Goal: Task Accomplishment & Management: Manage account settings

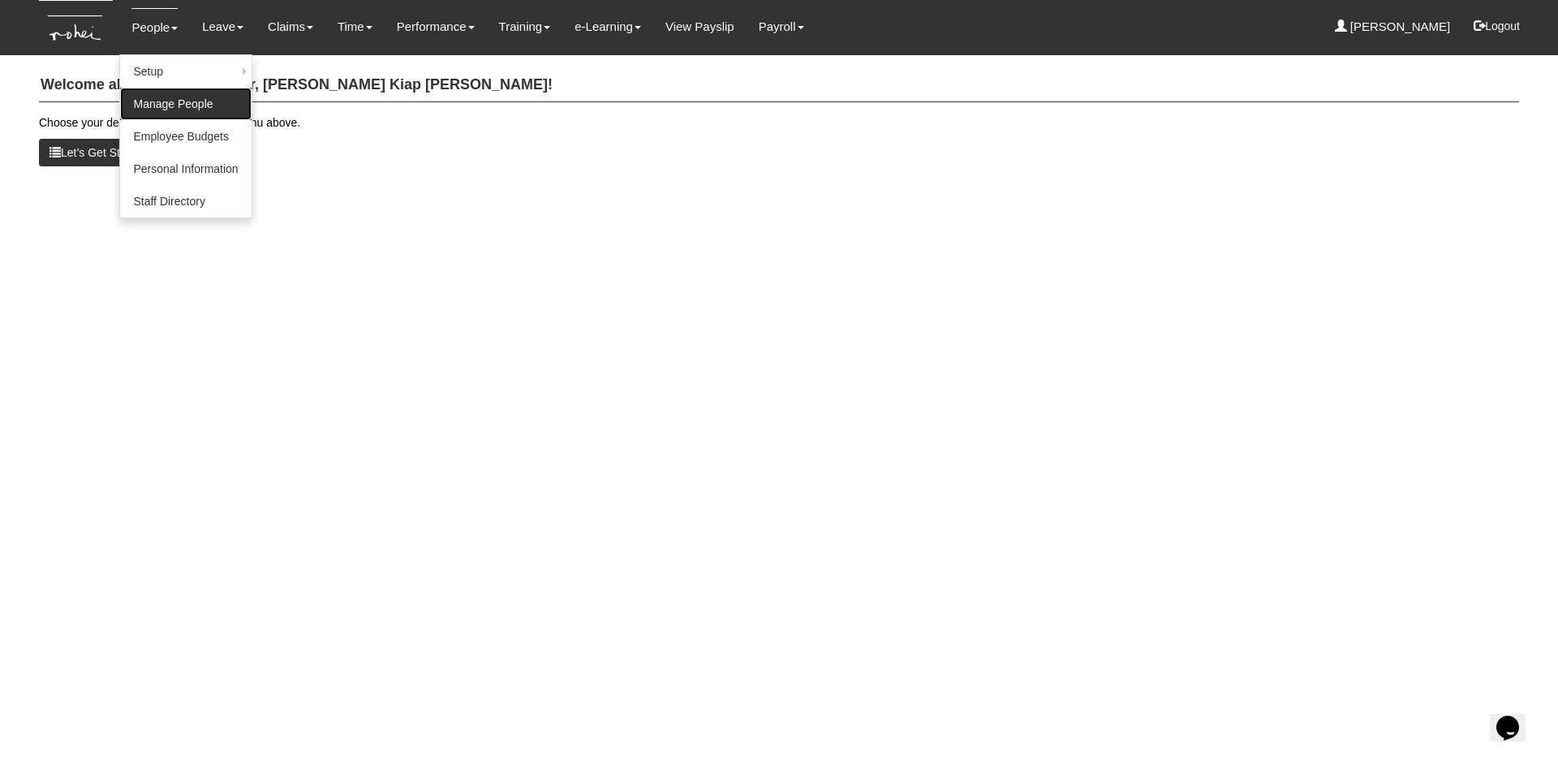
click at [186, 97] on link "Manage People" at bounding box center [185, 104] width 131 height 32
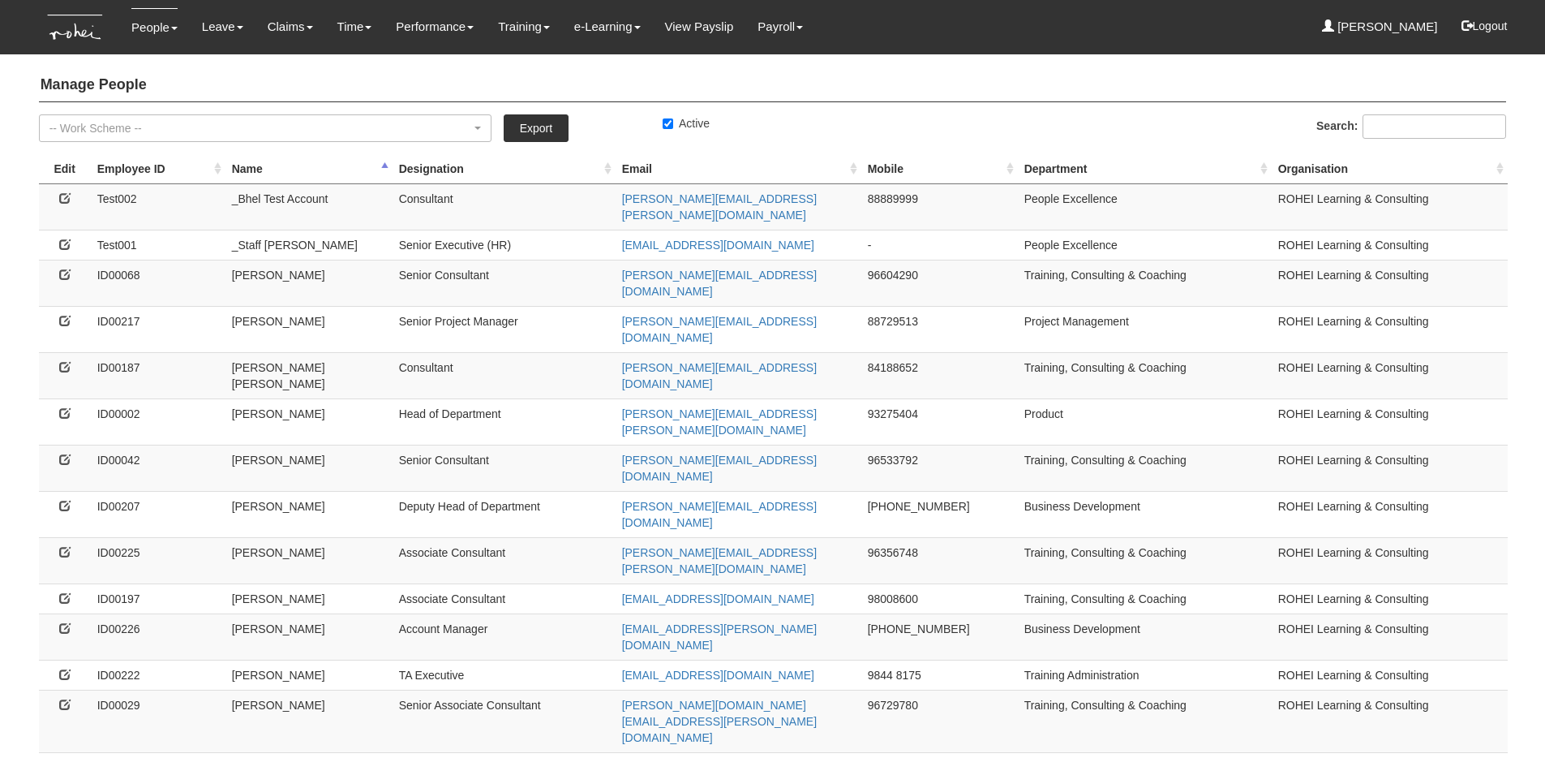
select select "50"
click at [543, 123] on link "Export" at bounding box center [536, 128] width 65 height 28
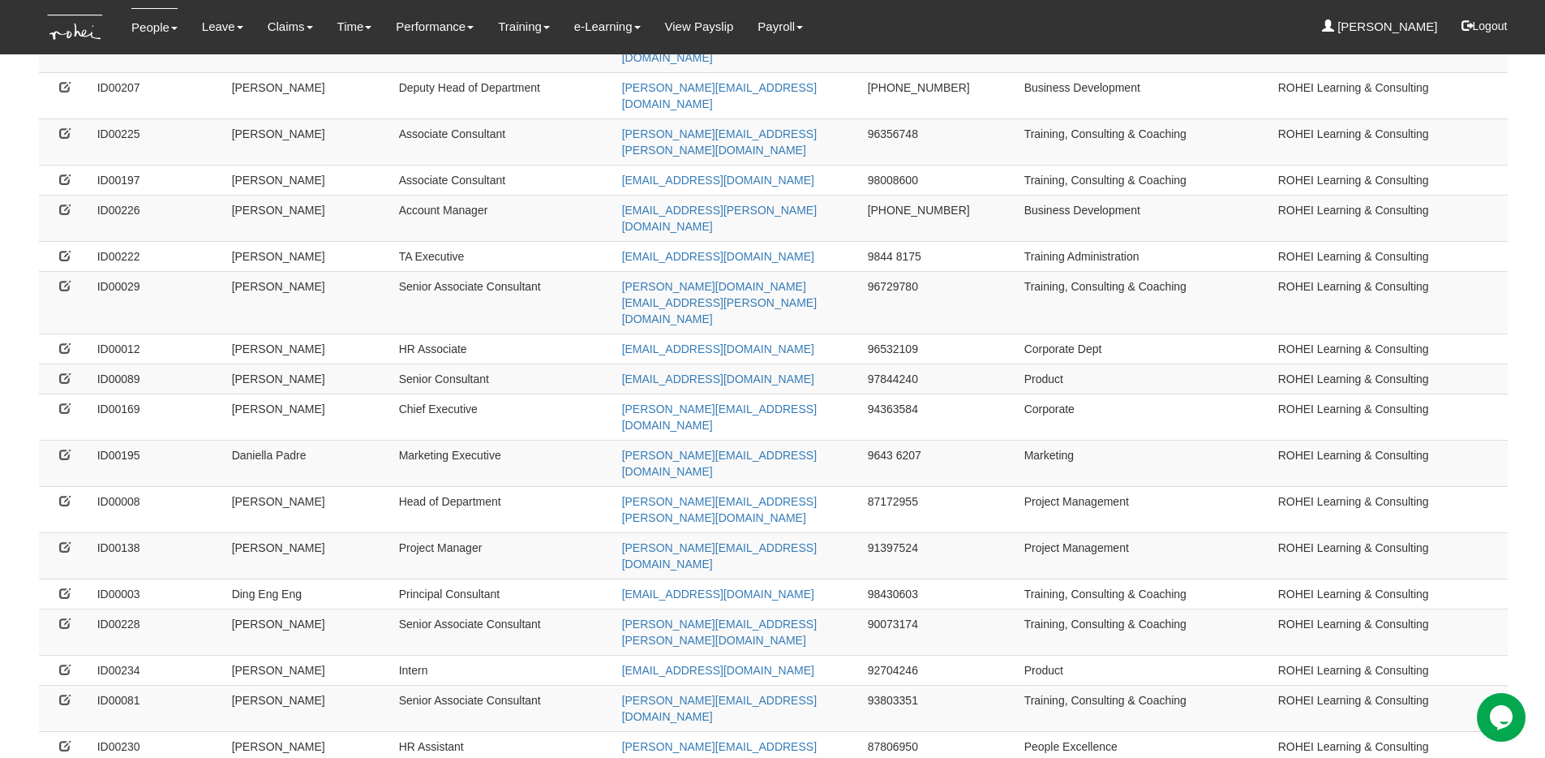
scroll to position [1013, 0]
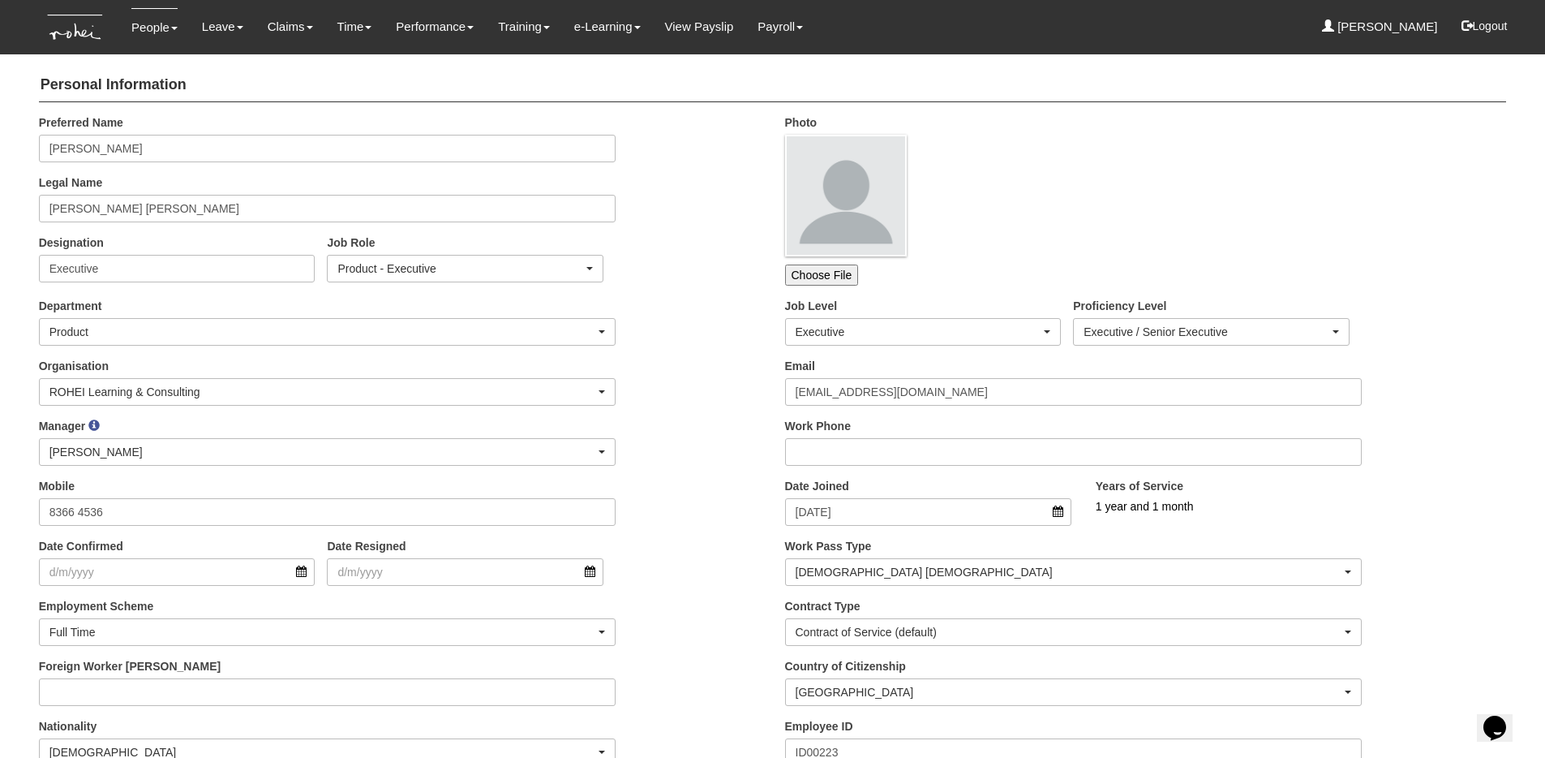
click at [727, 414] on div "Organisation ROHEI Learning & Consulting ROHEI Learning & Consulting" at bounding box center [400, 388] width 746 height 60
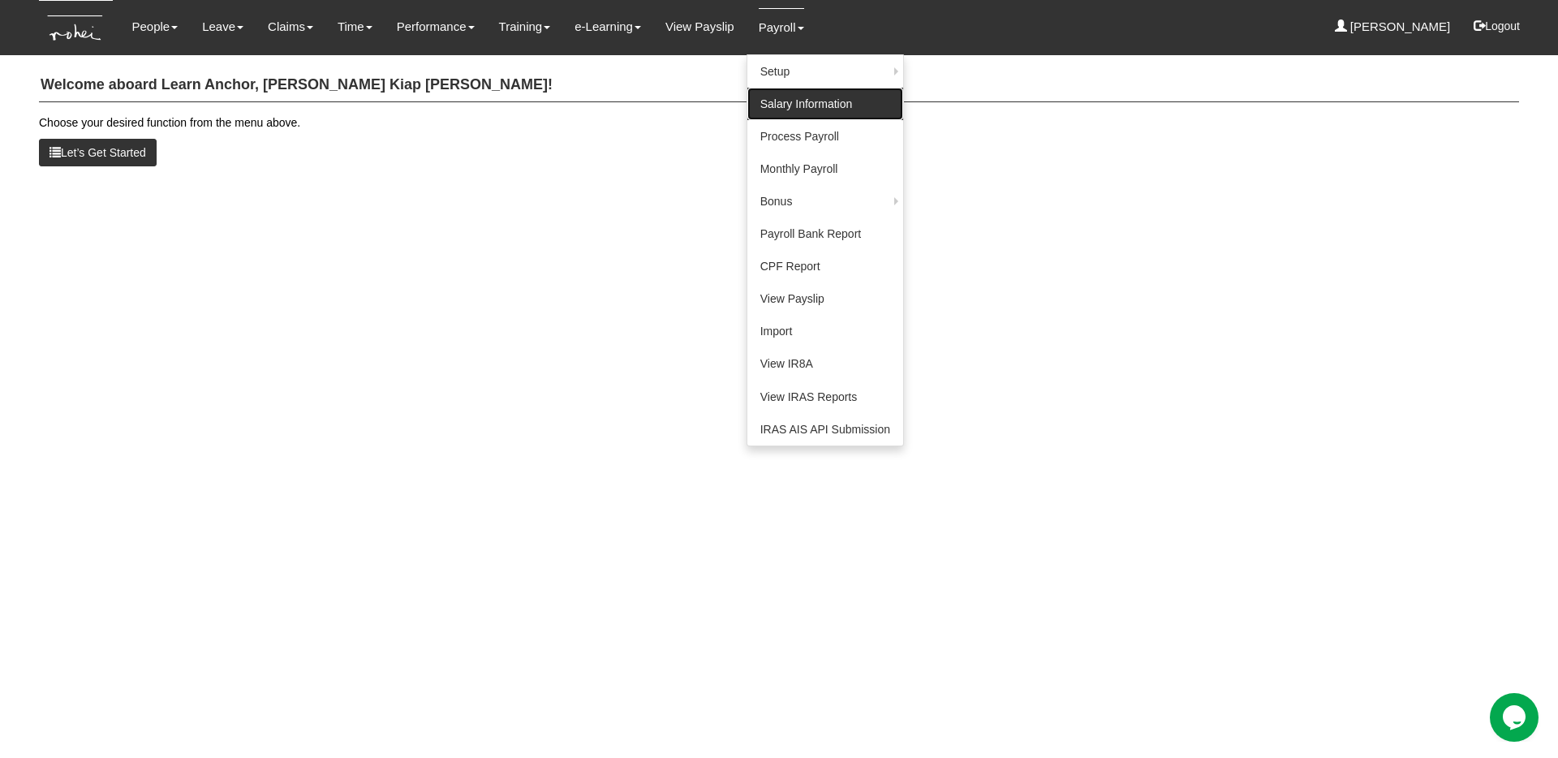
click at [775, 110] on link "Salary Information" at bounding box center [825, 104] width 156 height 32
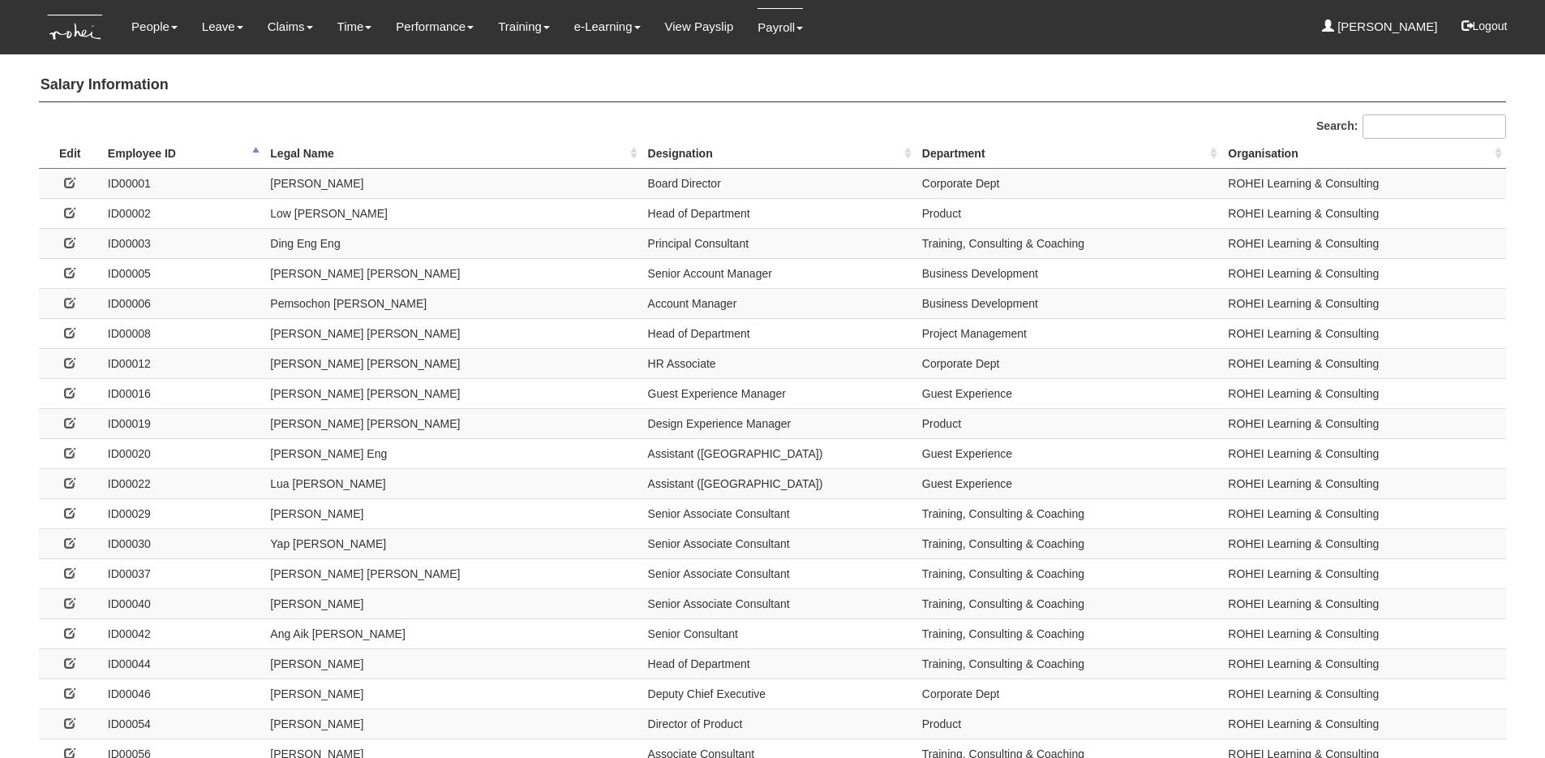
select select "50"
click at [299, 156] on th "Legal Name" at bounding box center [452, 154] width 377 height 30
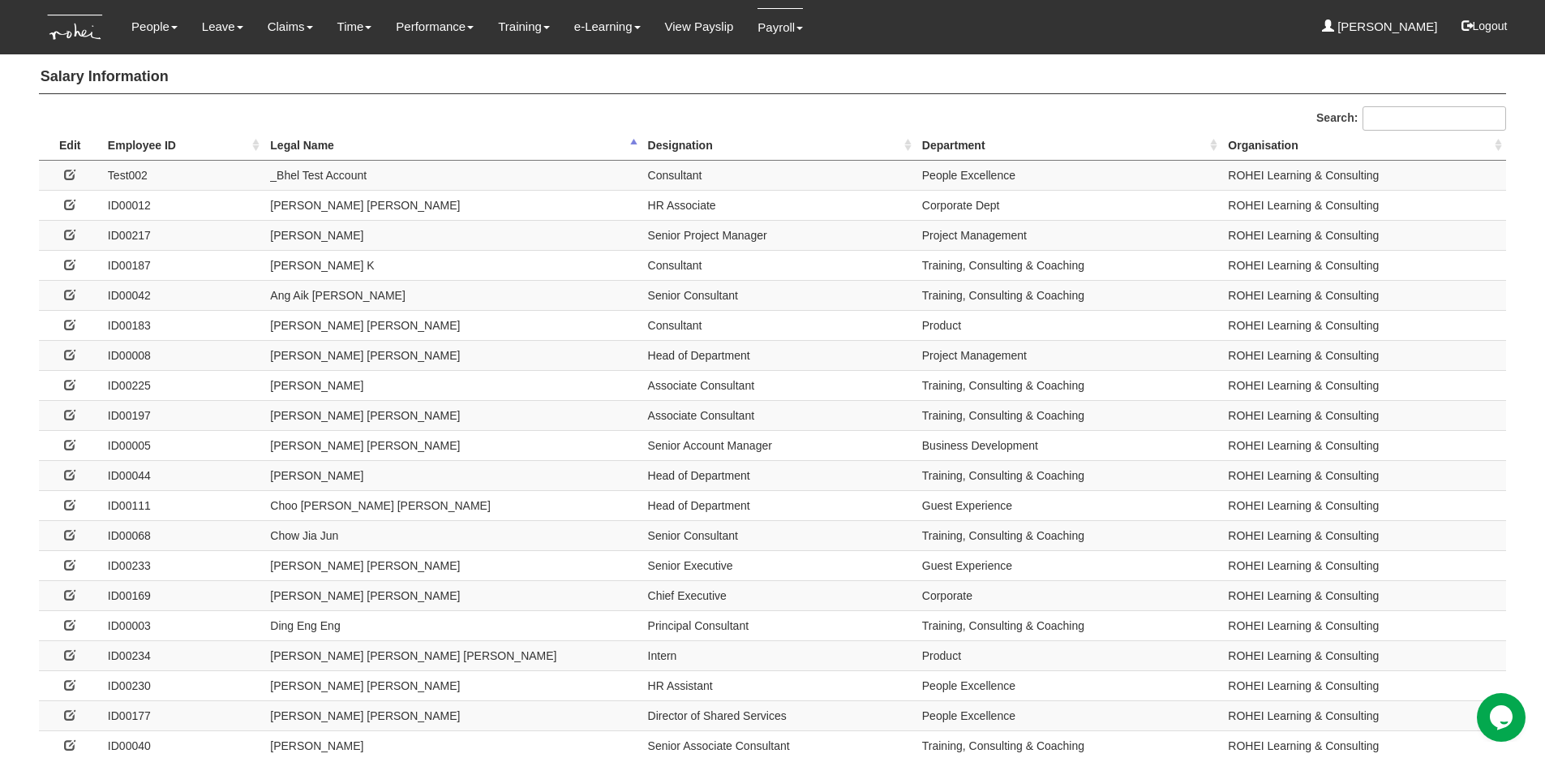
scroll to position [20, 0]
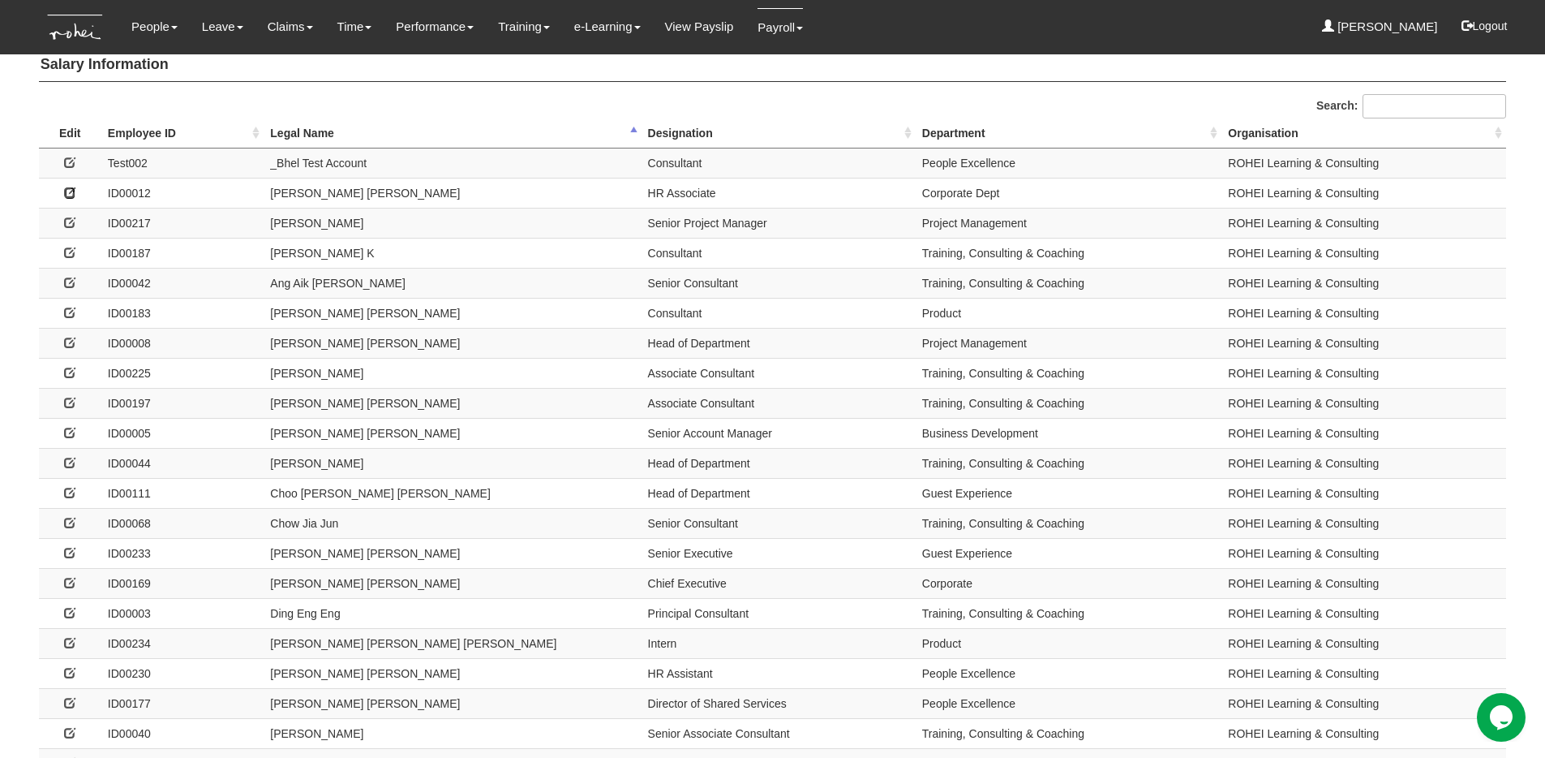
click at [66, 192] on icon at bounding box center [69, 192] width 11 height 11
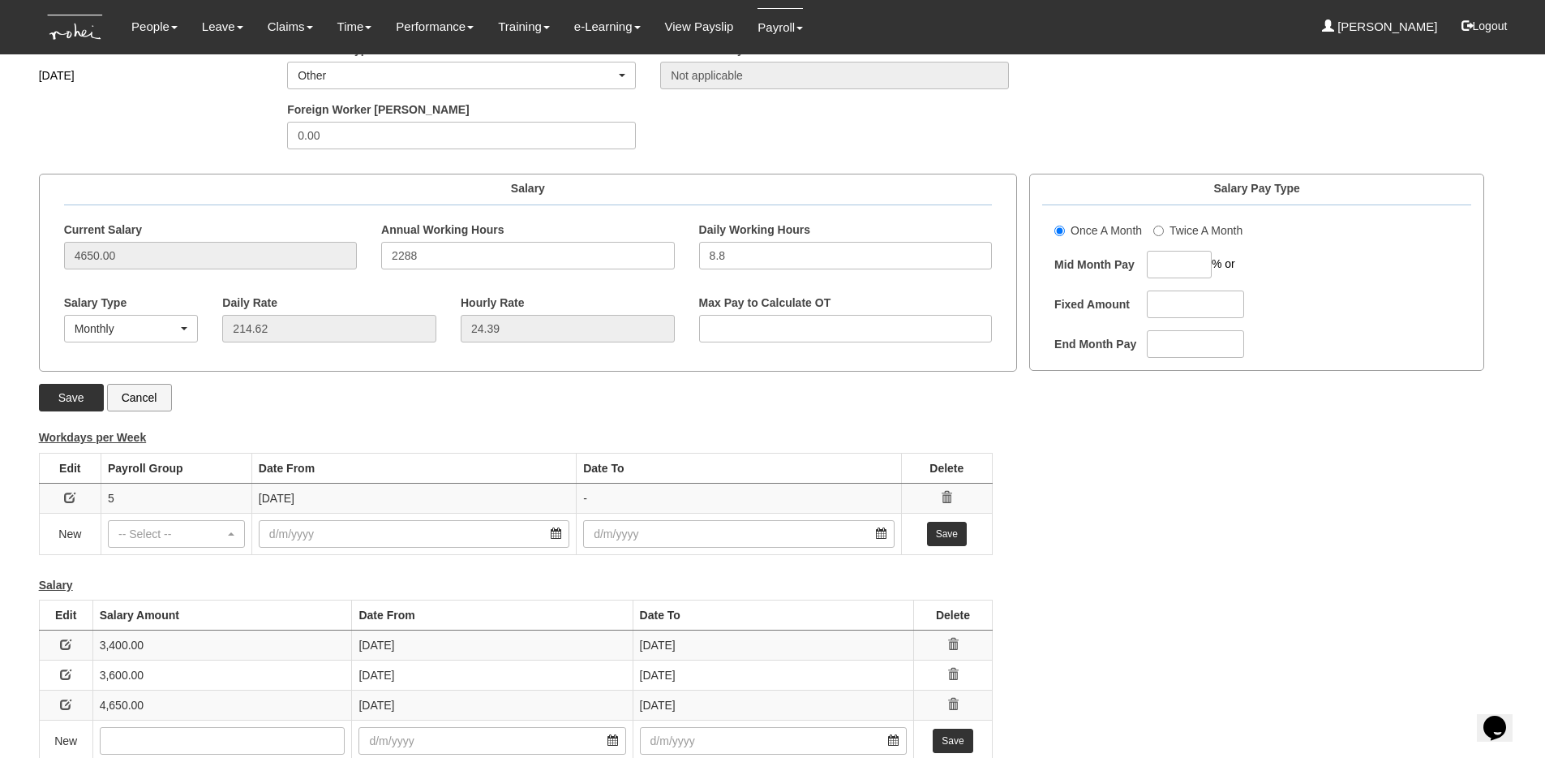
scroll to position [314, 0]
